Goal: Transaction & Acquisition: Purchase product/service

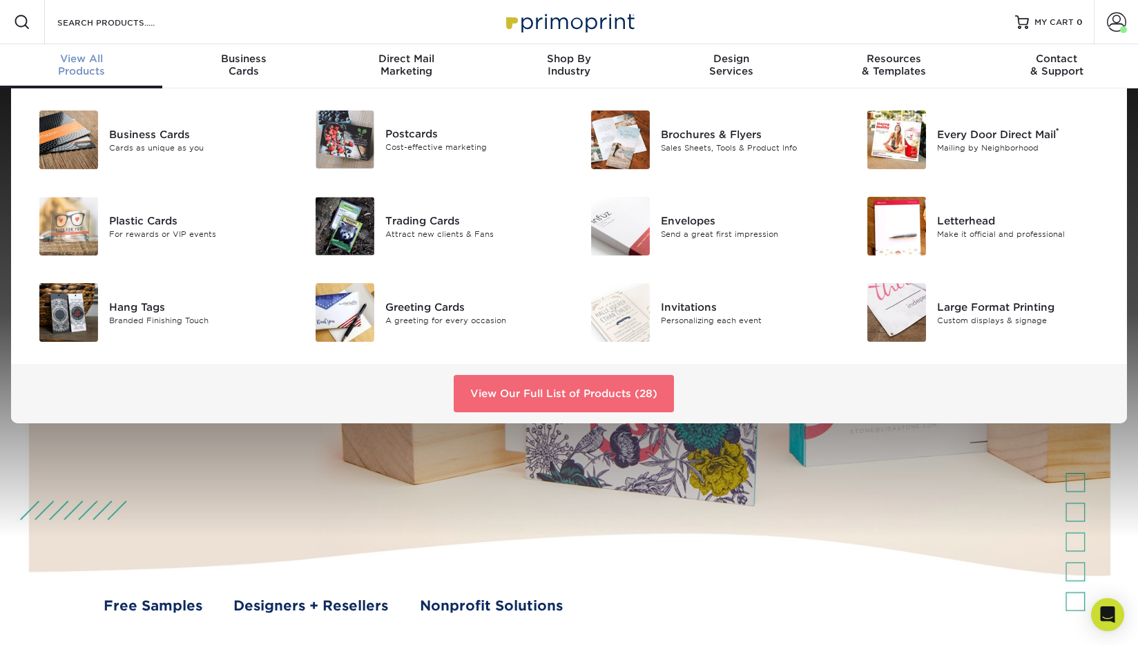
click at [492, 396] on link "View Our Full List of Products (28)" at bounding box center [564, 393] width 220 height 37
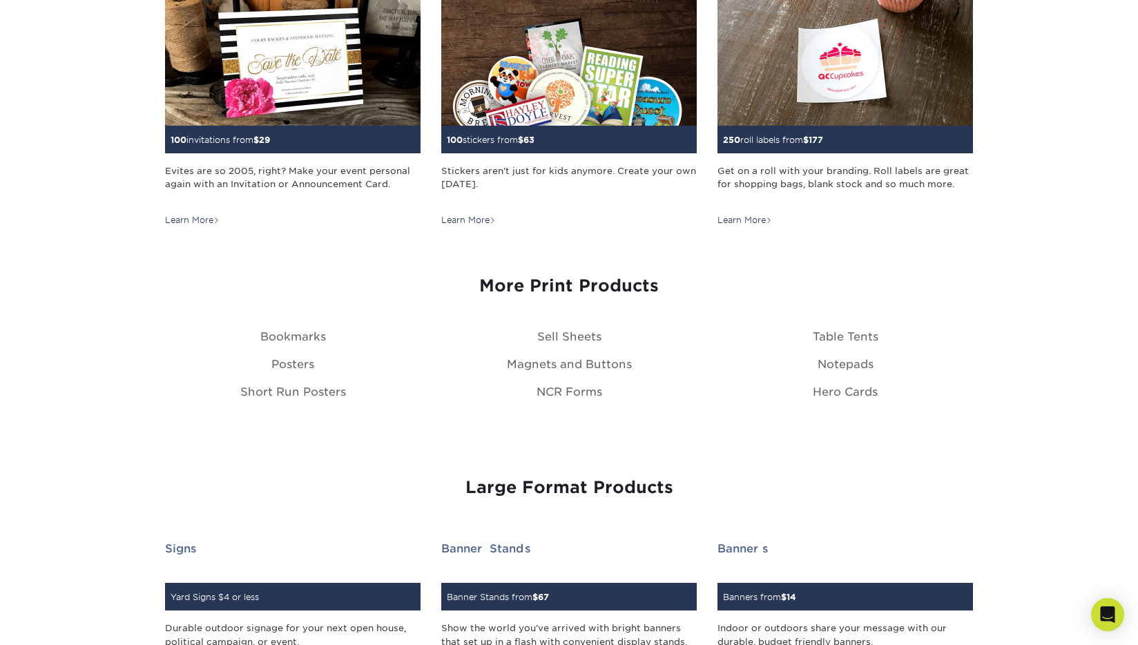
scroll to position [1460, 0]
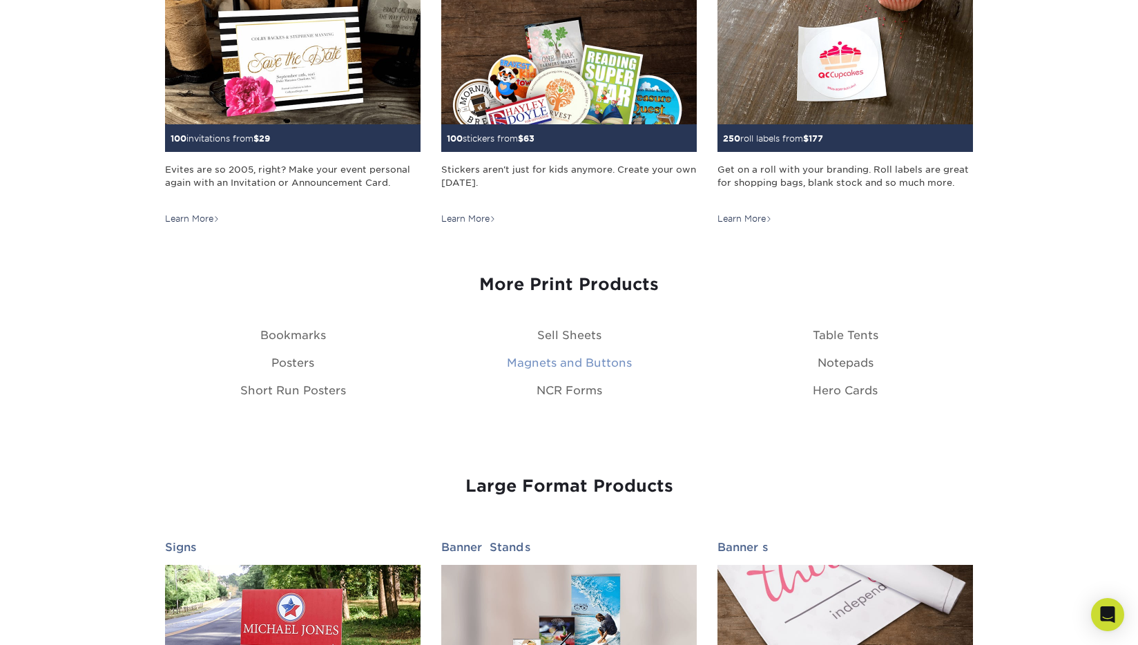
click at [555, 364] on link "Magnets and Buttons" at bounding box center [569, 362] width 125 height 13
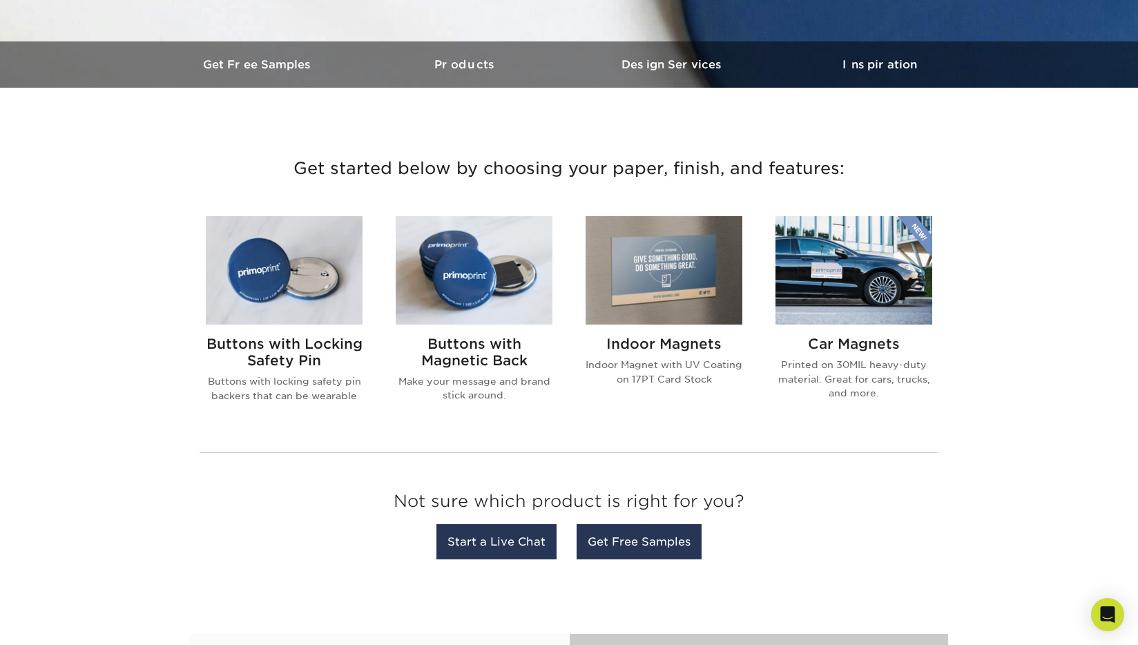
scroll to position [396, 0]
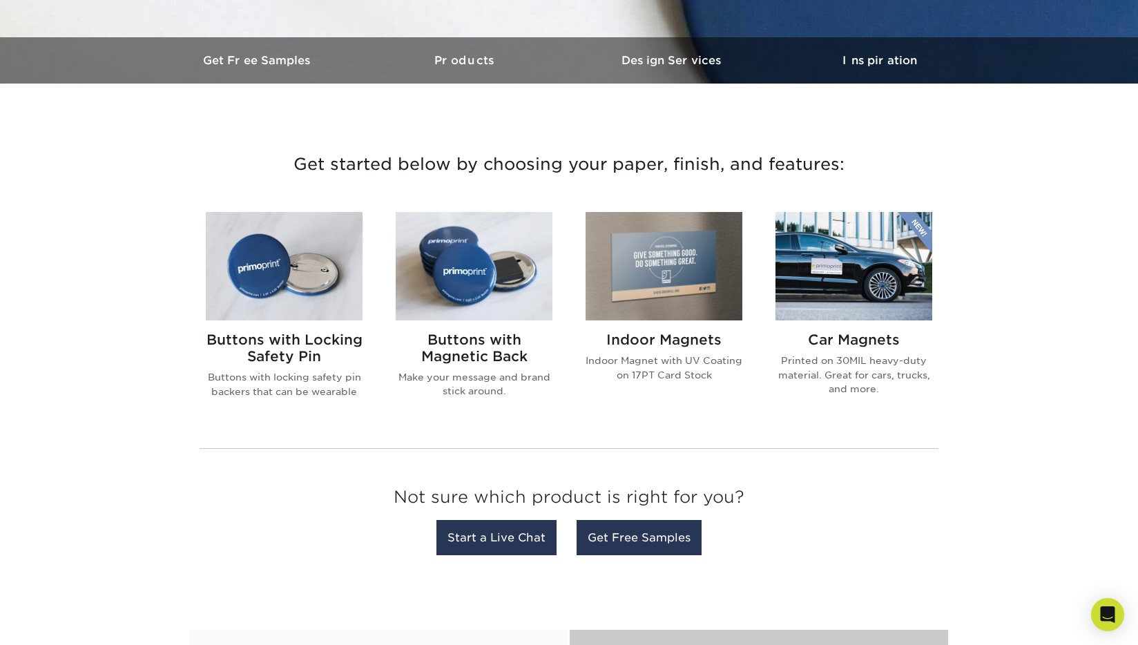
click at [727, 280] on img at bounding box center [663, 266] width 157 height 108
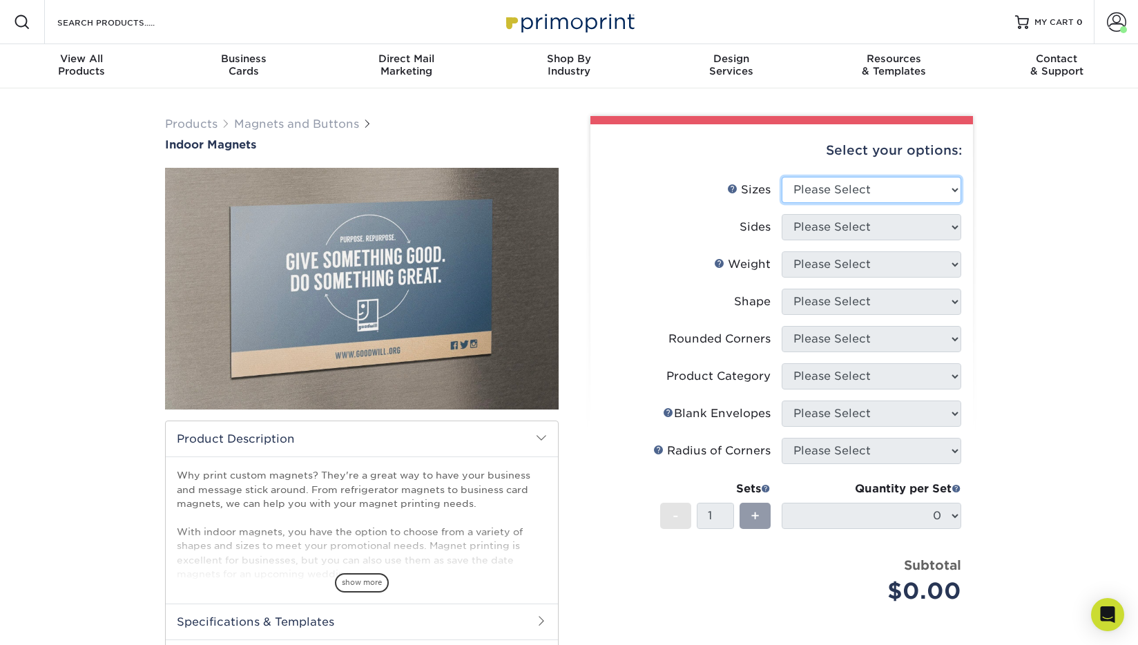
click at [820, 196] on select "Please Select 2" x 3.5" 2.5" x 3.5" 3" x 4" 3.5" x 8.5" 4" x 6" 4" x 7" 4" x 8"…" at bounding box center [872, 190] width 180 height 26
select select "3.00x4.00"
click at [782, 177] on select "Please Select 2" x 3.5" 2.5" x 3.5" 3" x 4" 3.5" x 8.5" 4" x 6" 4" x 7" 4" x 8"…" at bounding box center [872, 190] width 180 height 26
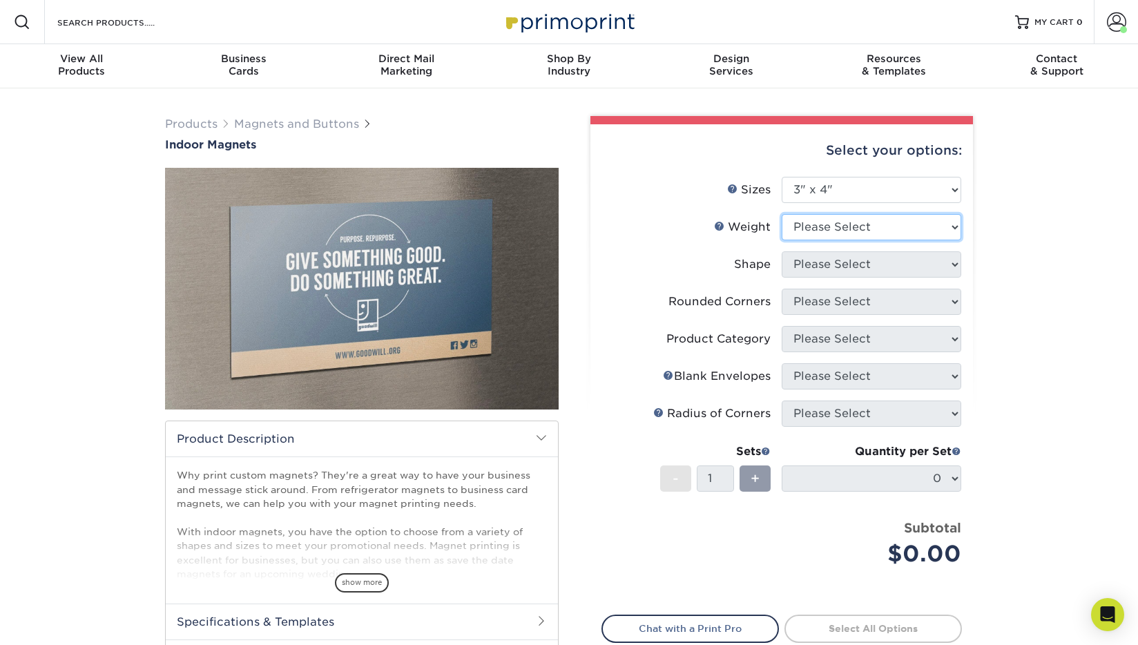
click at [813, 235] on select "Please Select MAGNET" at bounding box center [872, 227] width 180 height 26
select select "MAGNET"
click at [782, 214] on select "Please Select MAGNET" at bounding box center [872, 227] width 180 height 26
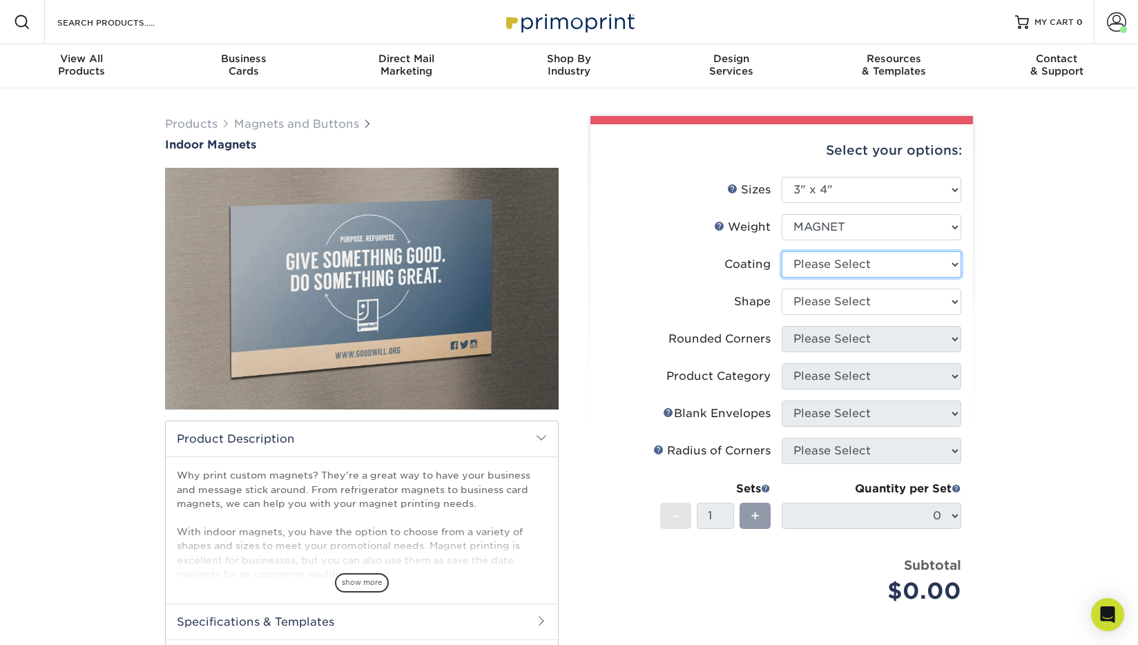
click at [810, 262] on select at bounding box center [872, 264] width 180 height 26
select select "1e8116af-acfc-44b1-83dc-8181aa338834"
click at [782, 251] on select at bounding box center [872, 264] width 180 height 26
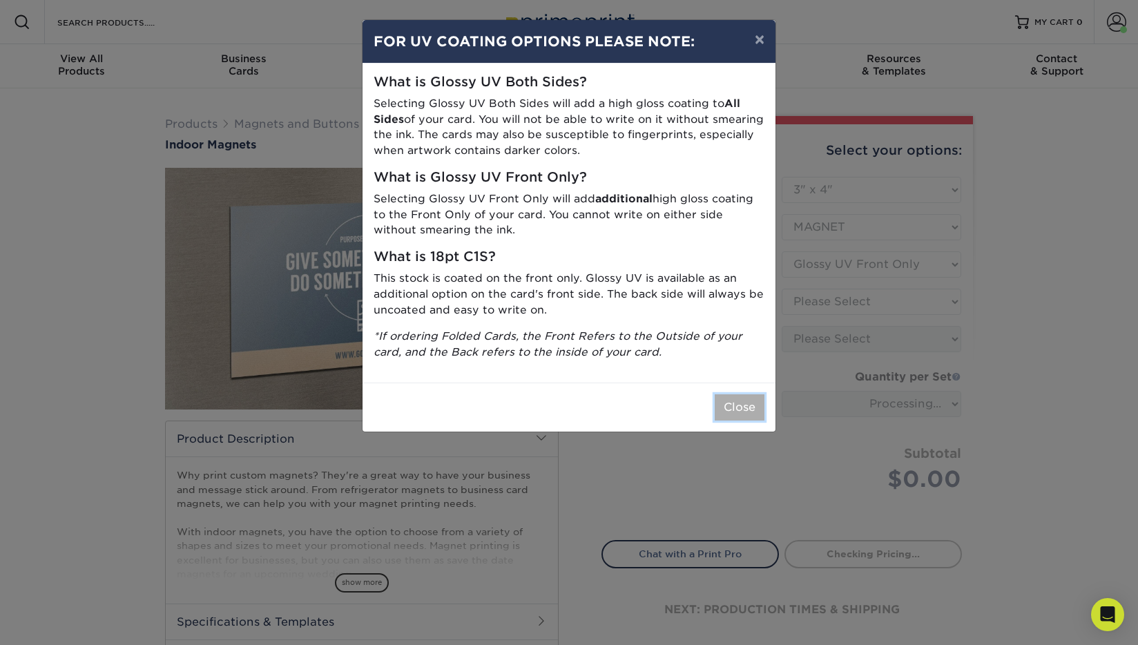
click at [744, 396] on button "Close" at bounding box center [740, 407] width 50 height 26
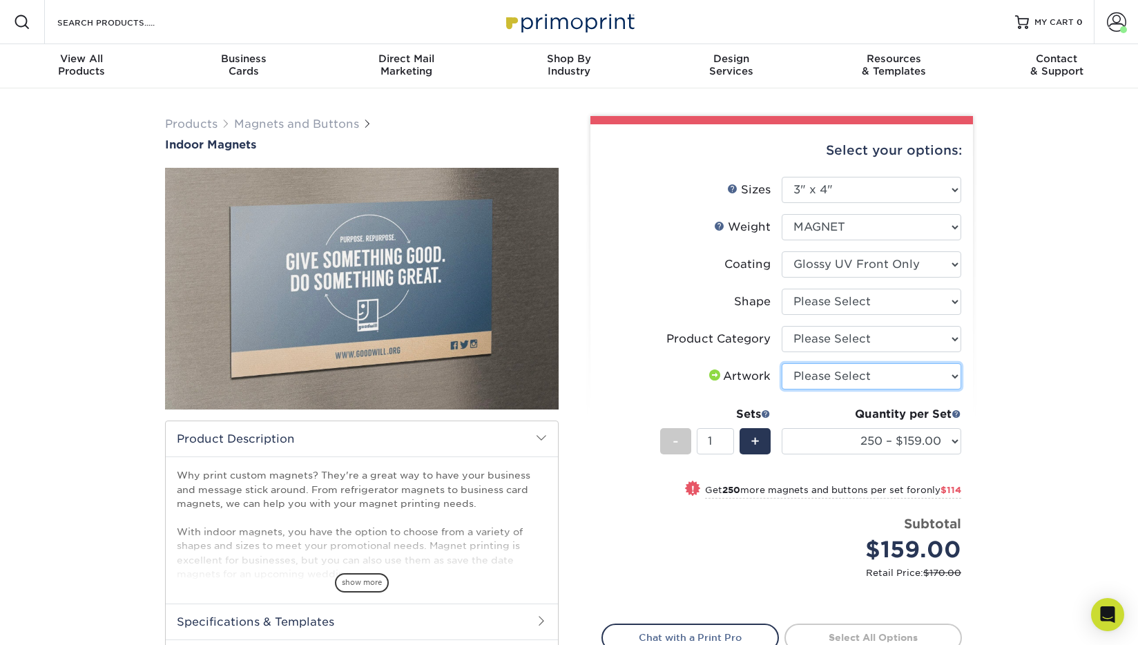
click at [808, 384] on select "Please Select I will upload files I need a design - $50" at bounding box center [872, 376] width 180 height 26
